Goal: Information Seeking & Learning: Learn about a topic

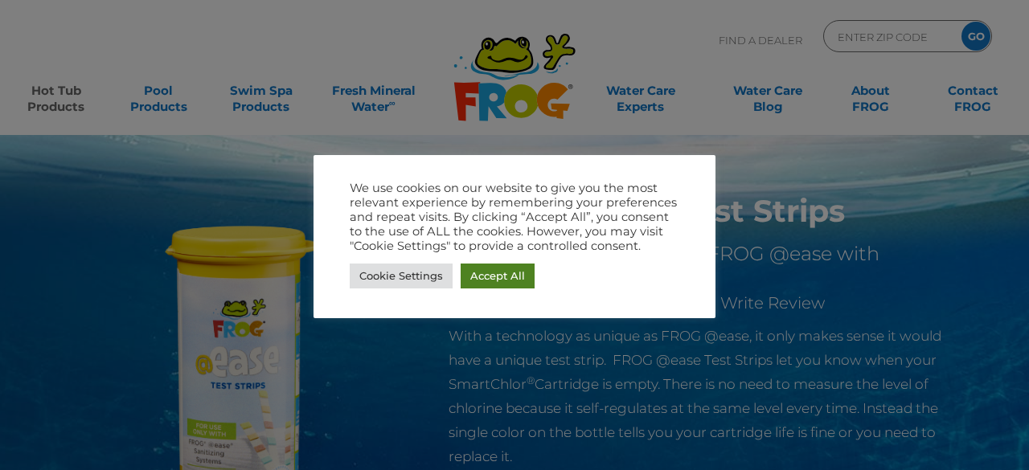
click at [487, 281] on link "Accept All" at bounding box center [498, 276] width 74 height 25
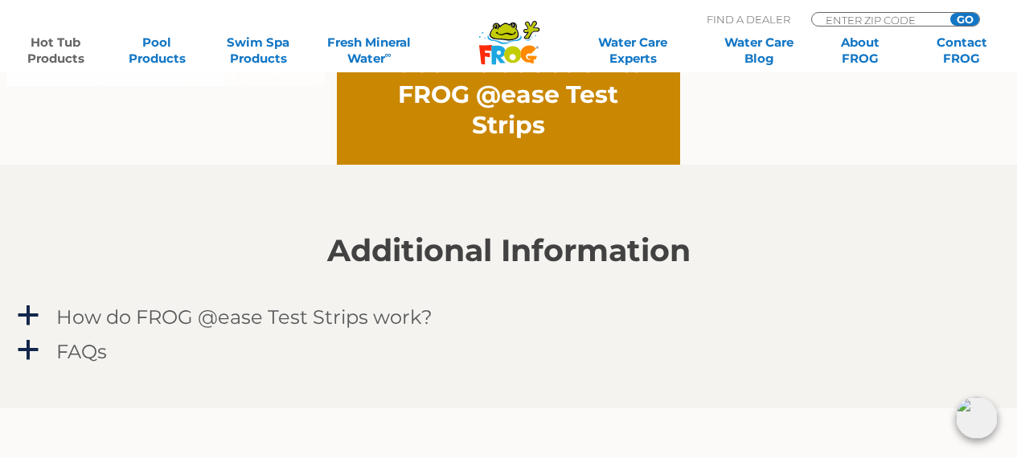
scroll to position [1317, 0]
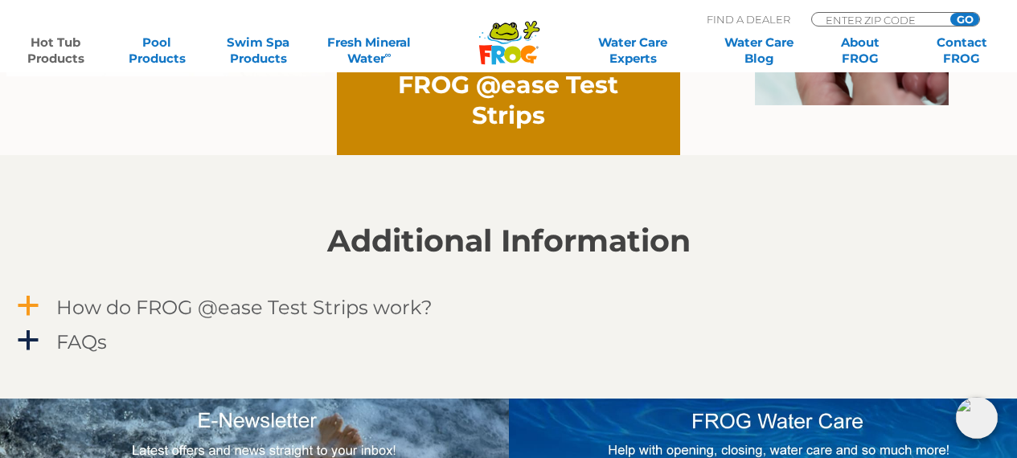
click at [33, 309] on span "a" at bounding box center [28, 306] width 24 height 24
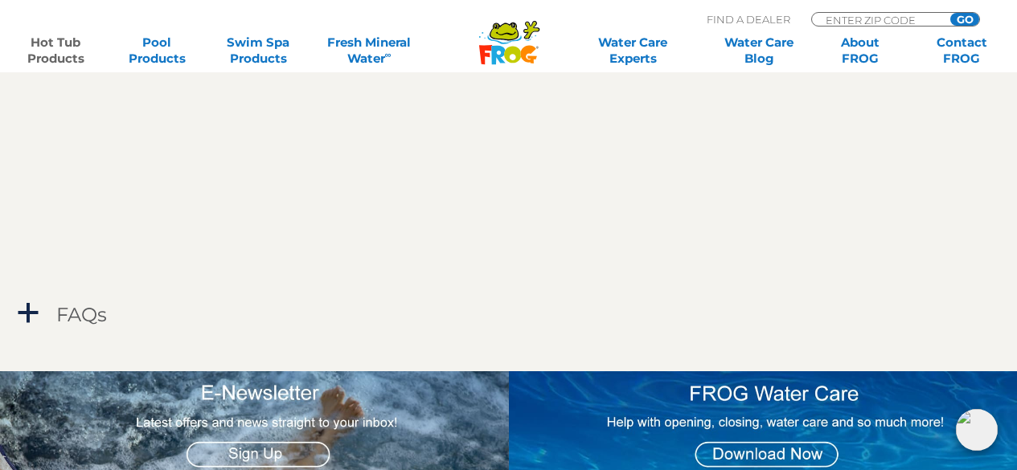
scroll to position [1843, 0]
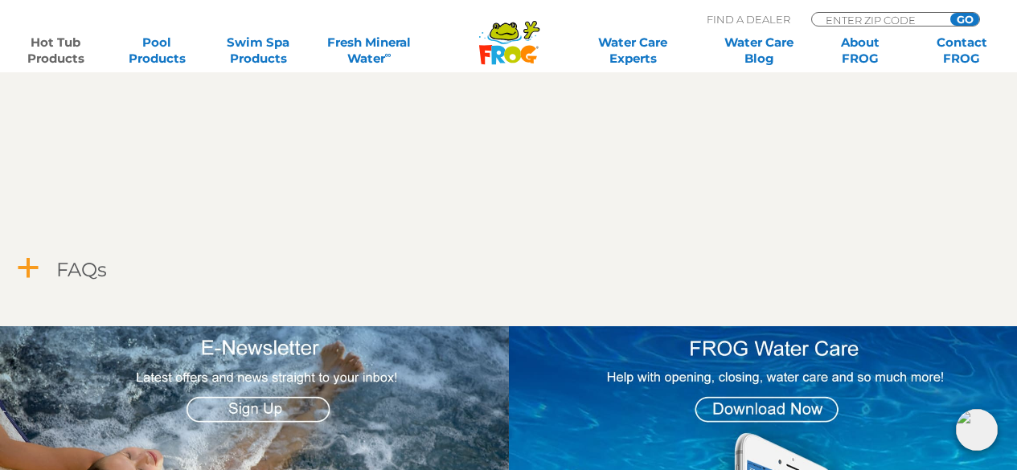
click at [25, 275] on span "a" at bounding box center [28, 268] width 24 height 24
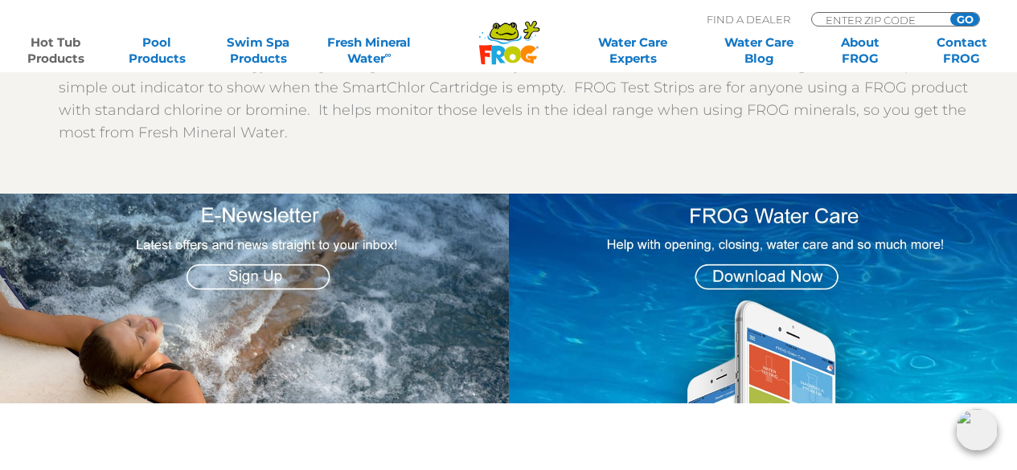
scroll to position [2326, 0]
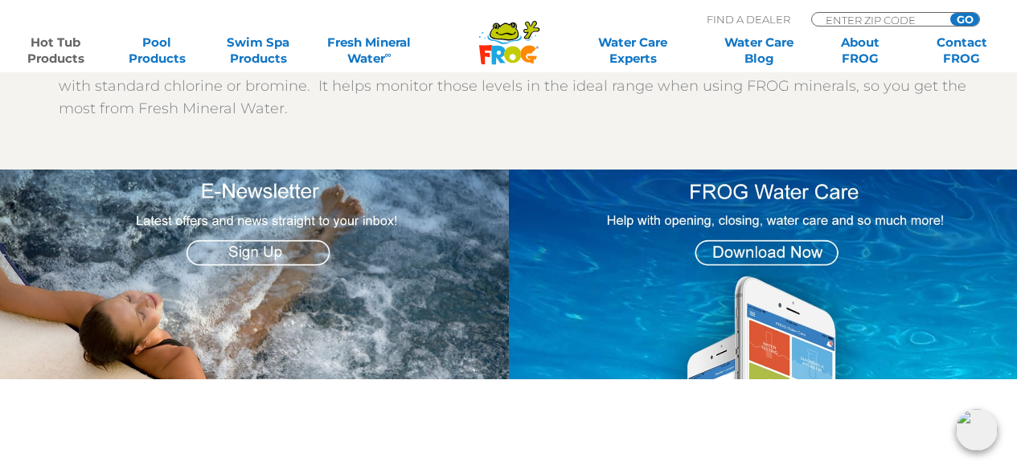
click at [793, 252] on img at bounding box center [763, 275] width 509 height 211
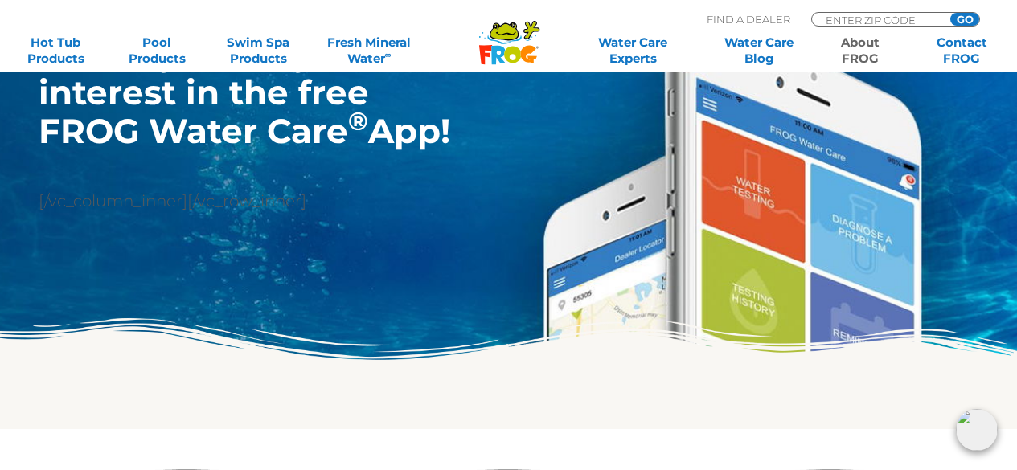
scroll to position [335, 0]
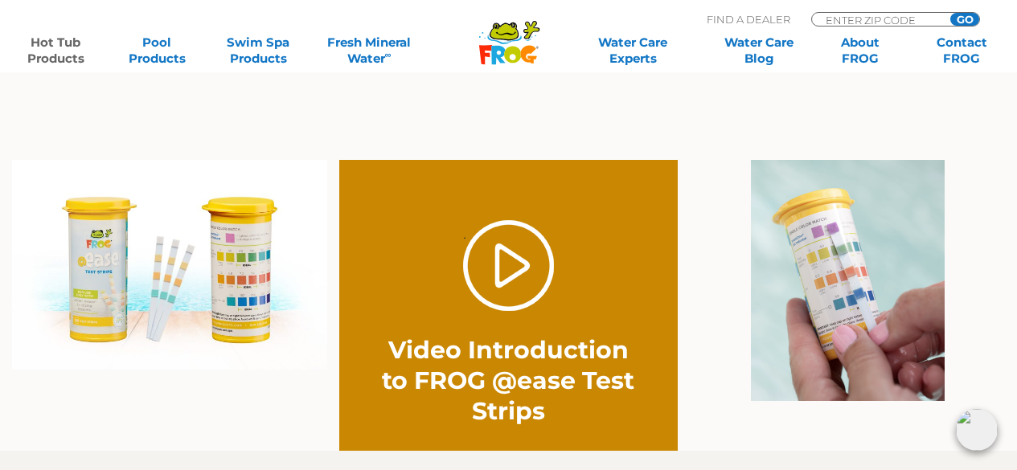
scroll to position [1034, 0]
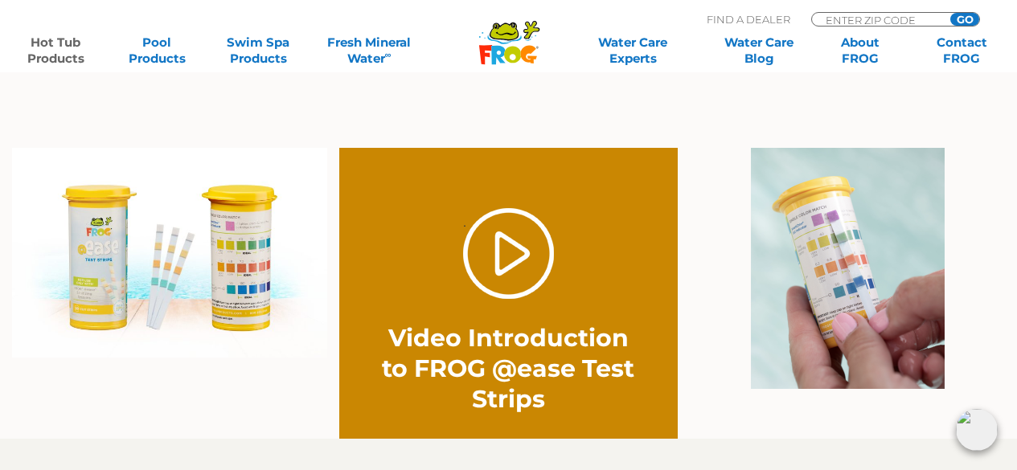
click at [841, 241] on img at bounding box center [848, 268] width 194 height 241
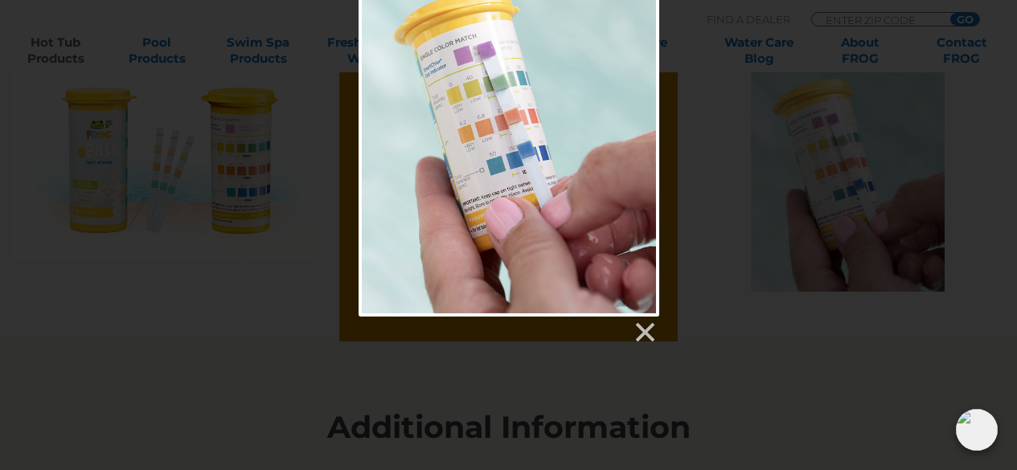
scroll to position [1132, 0]
click at [646, 334] on link at bounding box center [644, 332] width 24 height 24
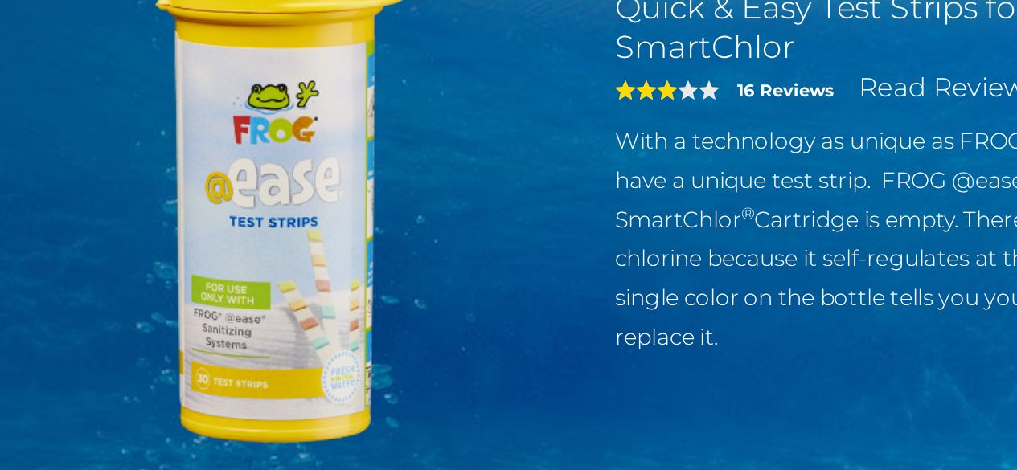
scroll to position [89, 0]
